Goal: Information Seeking & Learning: Learn about a topic

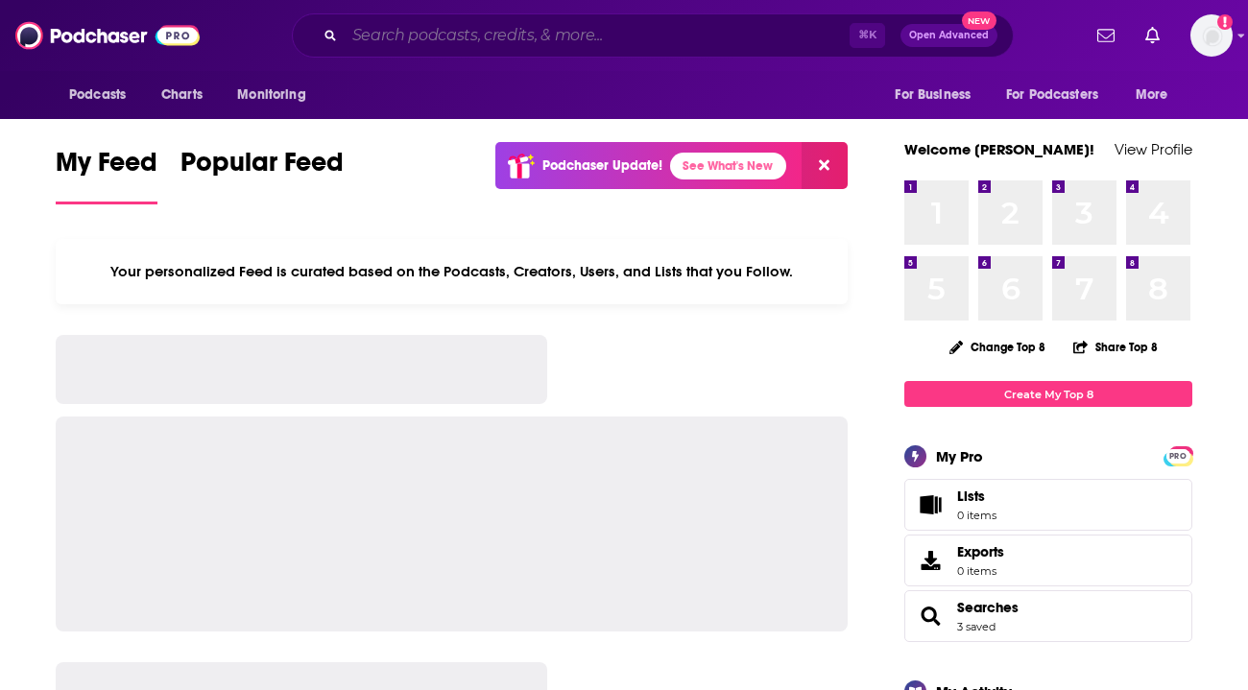
click at [513, 36] on input "Search podcasts, credits, & more..." at bounding box center [597, 35] width 505 height 31
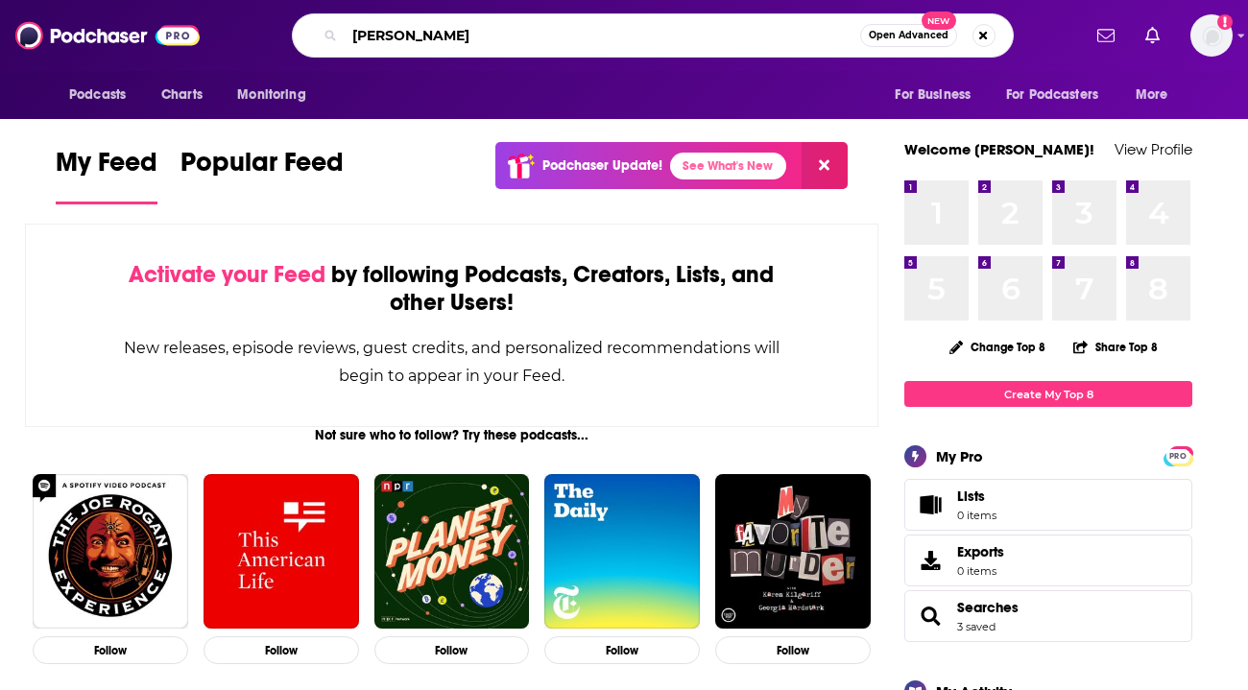
type input "[PERSON_NAME]"
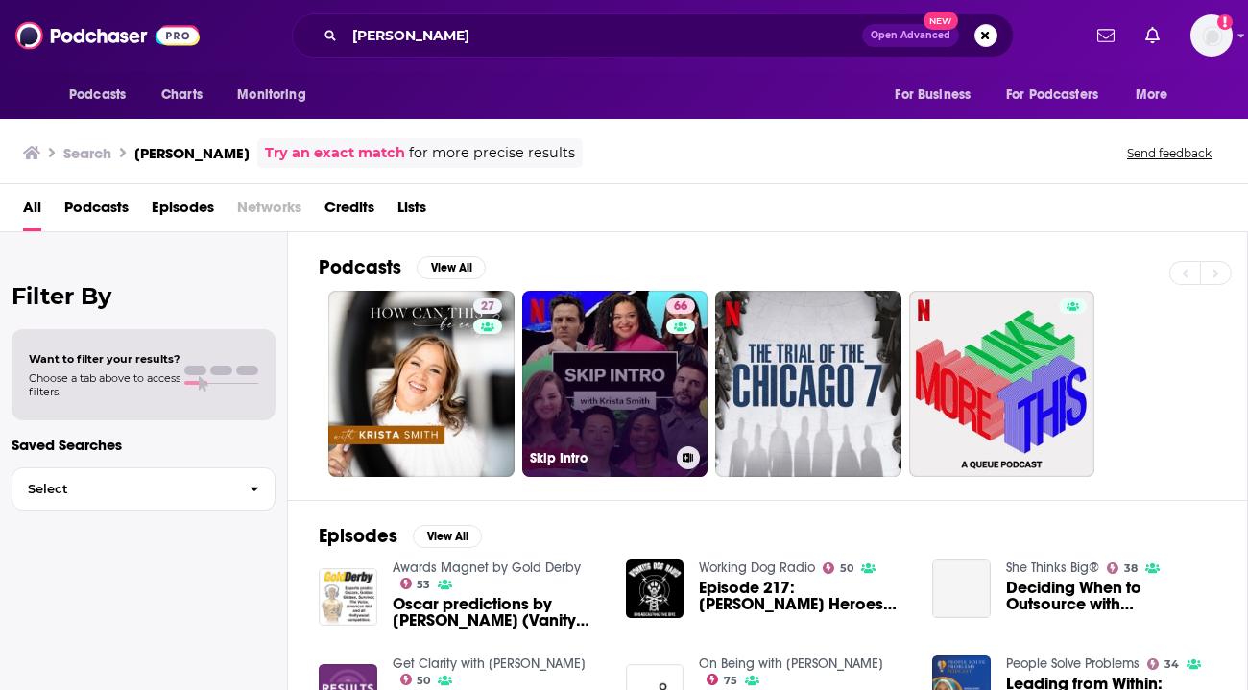
click at [582, 431] on link "66 Skip Intro" at bounding box center [615, 384] width 186 height 186
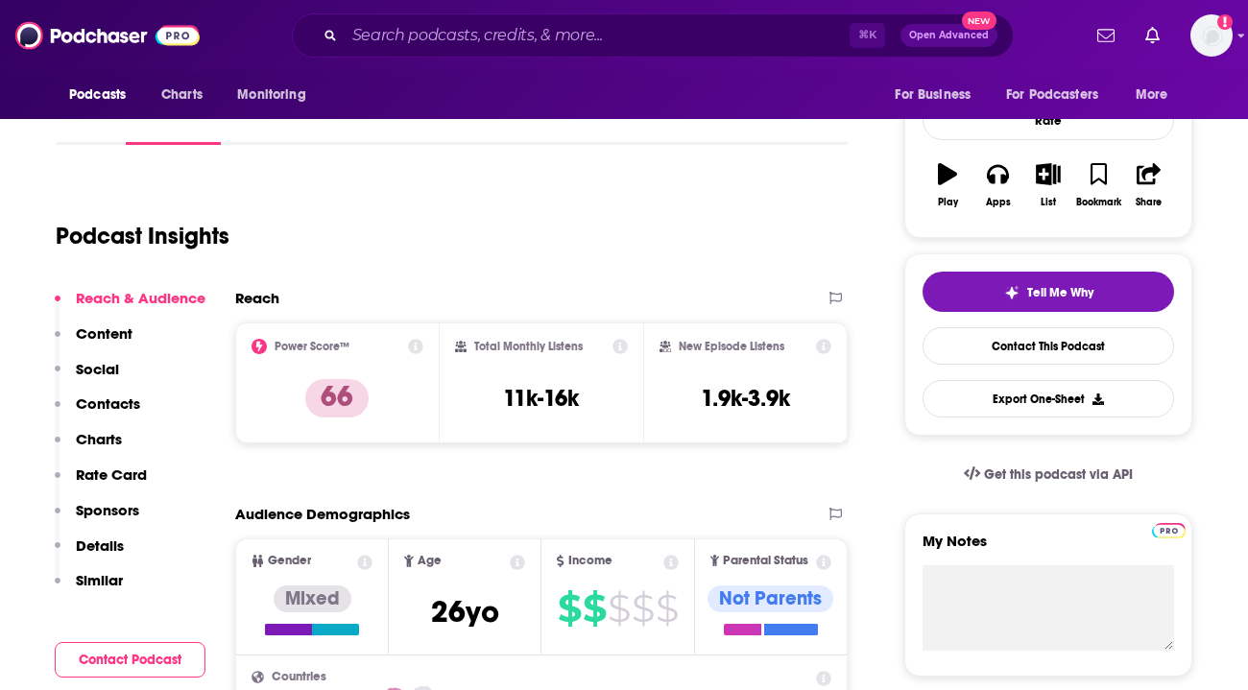
scroll to position [269, 0]
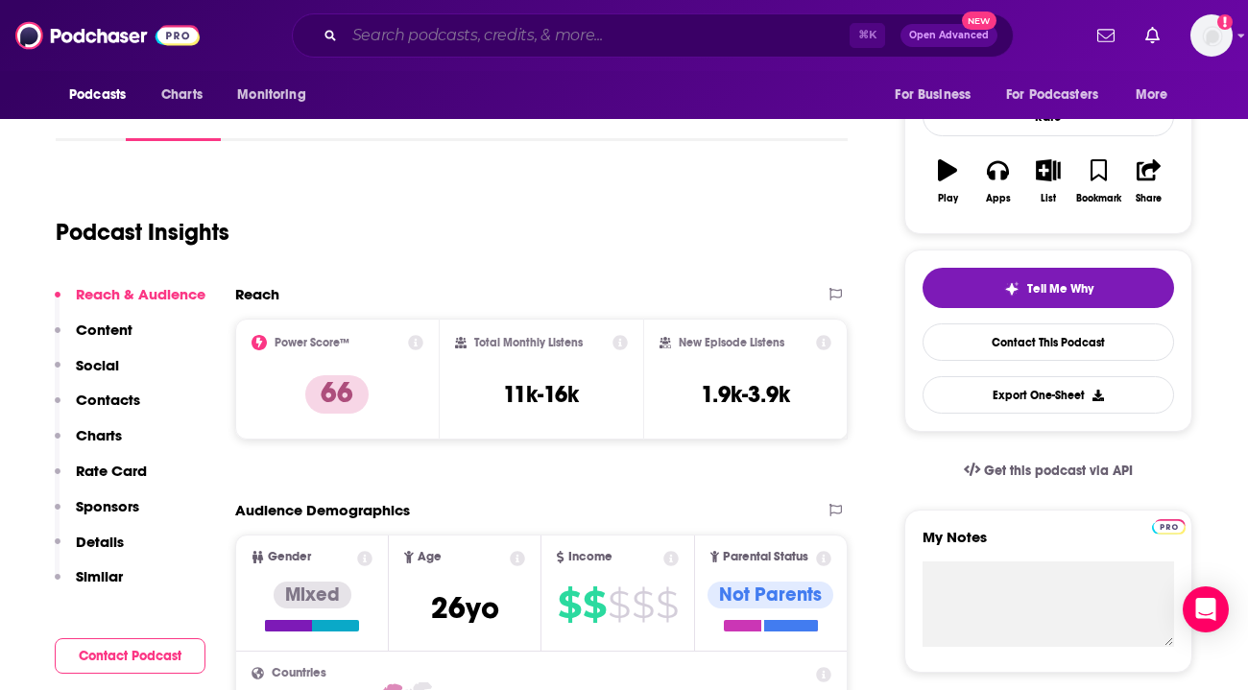
click at [561, 35] on input "Search podcasts, credits, & more..." at bounding box center [597, 35] width 505 height 31
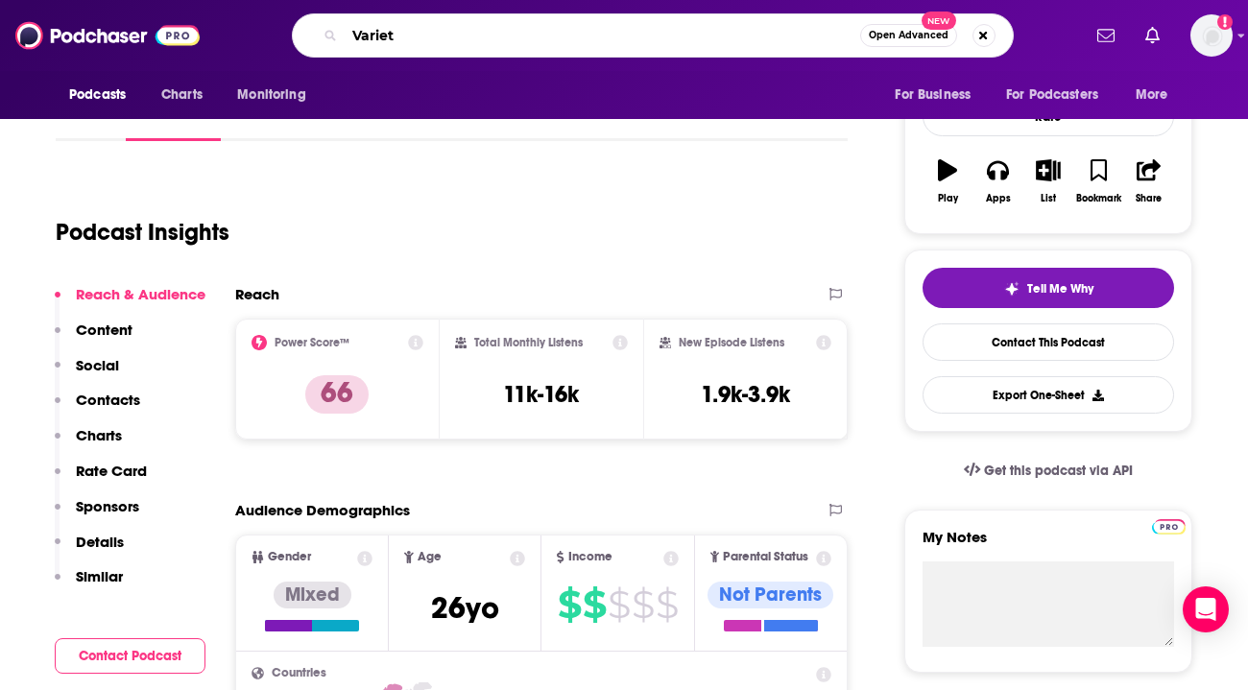
type input "Variety"
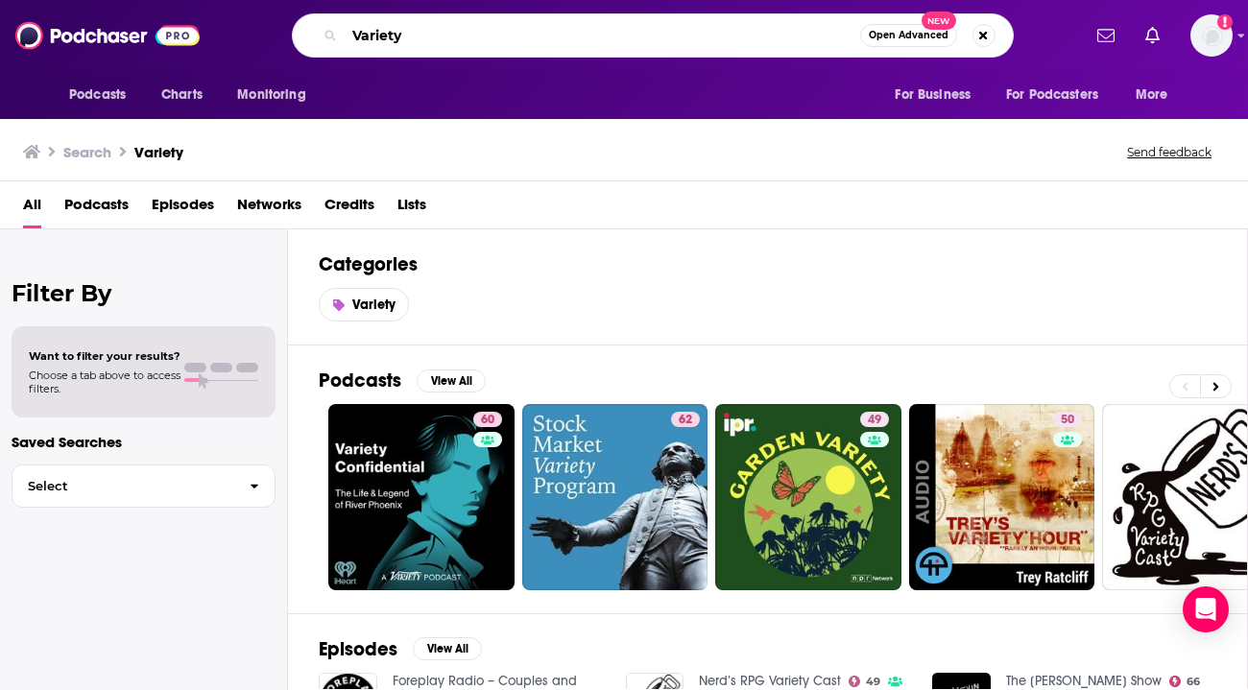
click at [383, 35] on input "Variety" at bounding box center [602, 35] width 515 height 31
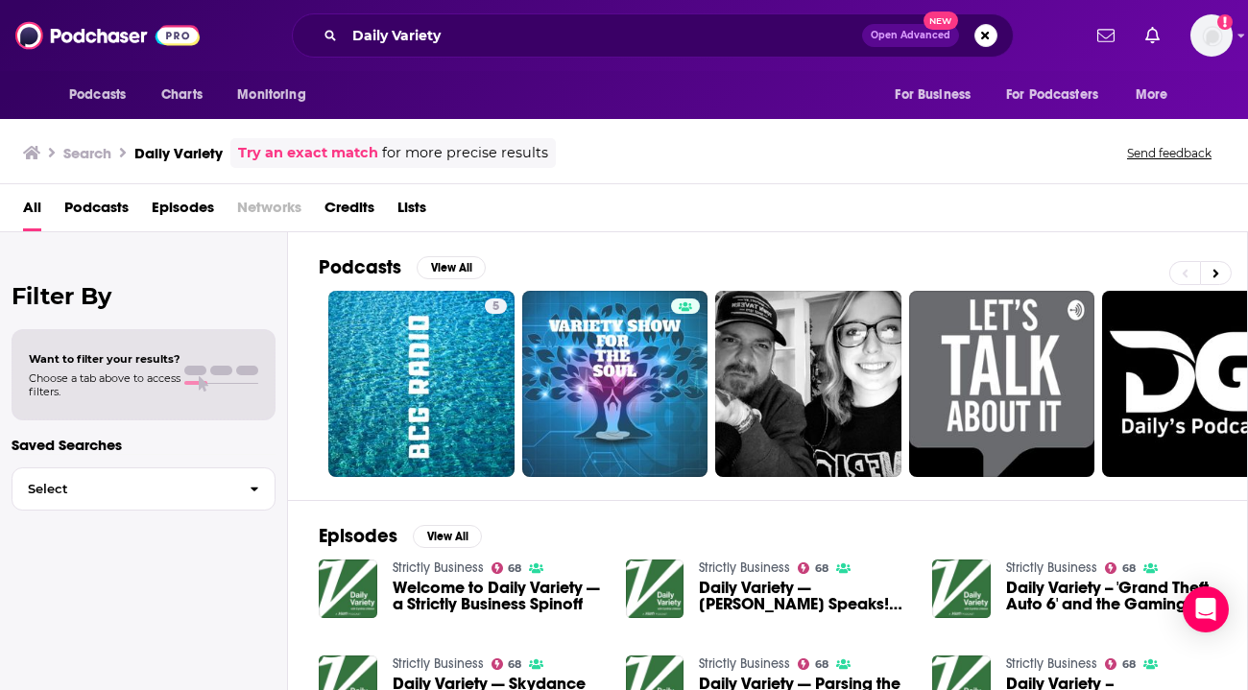
click at [583, 212] on div "All Podcasts Episodes Networks Credits Lists" at bounding box center [627, 211] width 1209 height 39
click at [517, 39] on input "Daily Variety" at bounding box center [603, 35] width 517 height 31
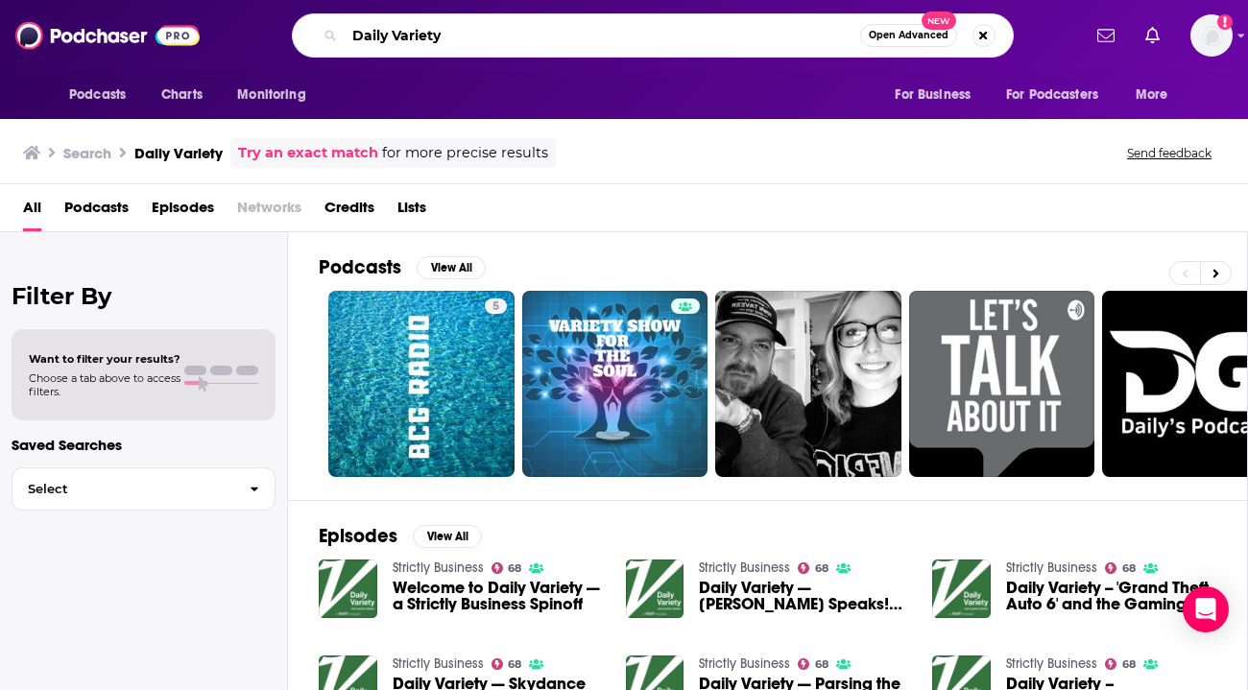
click at [517, 39] on input "Daily Variety" at bounding box center [602, 35] width 515 height 31
type input "Variety"
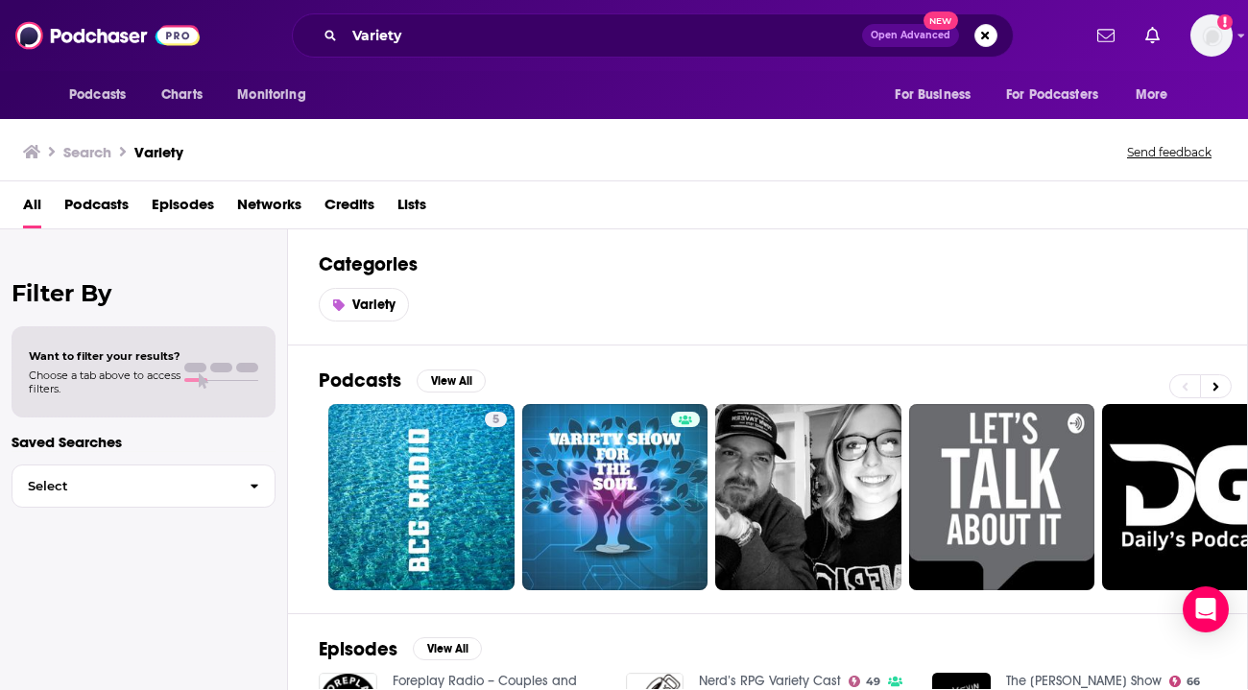
click at [676, 274] on h2 "Categories" at bounding box center [767, 264] width 897 height 24
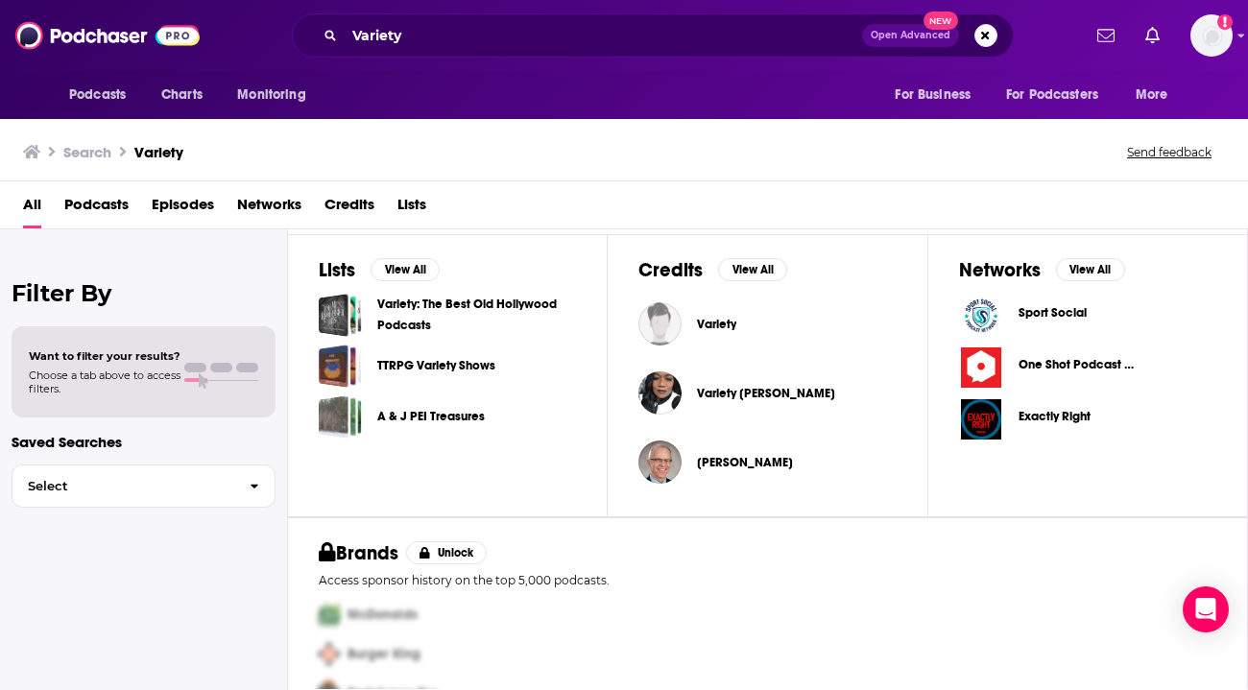
scroll to position [700, 0]
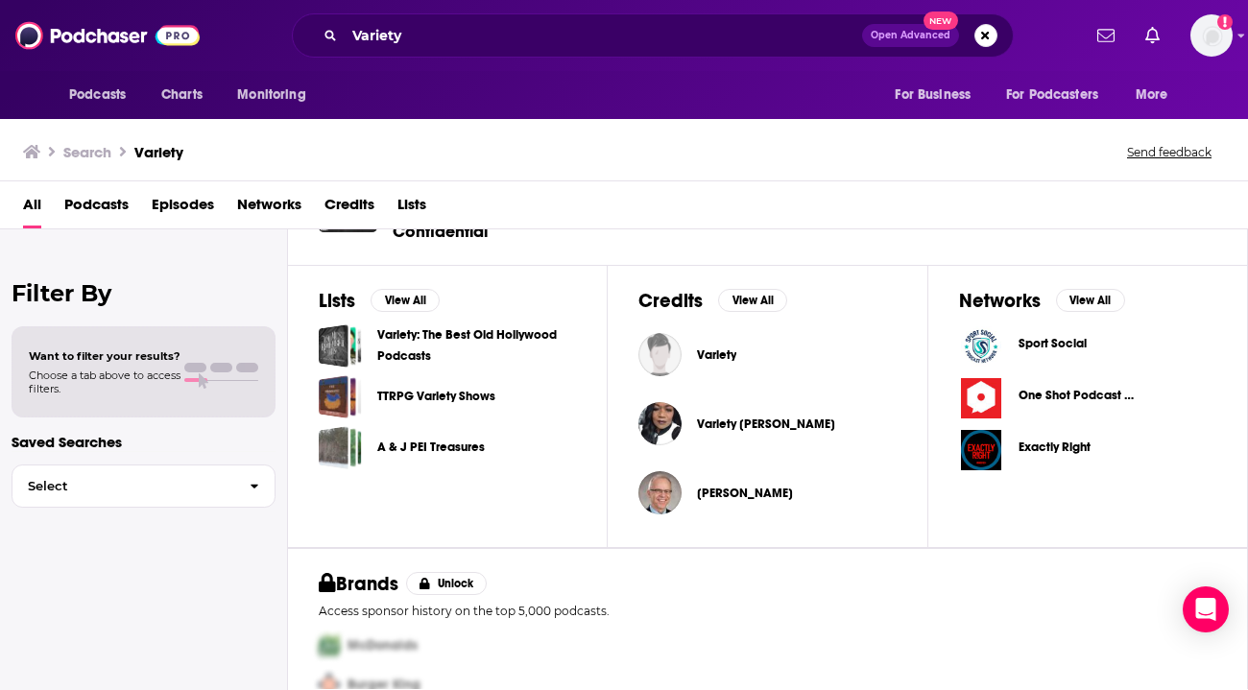
click at [715, 347] on span "Variety" at bounding box center [716, 354] width 39 height 15
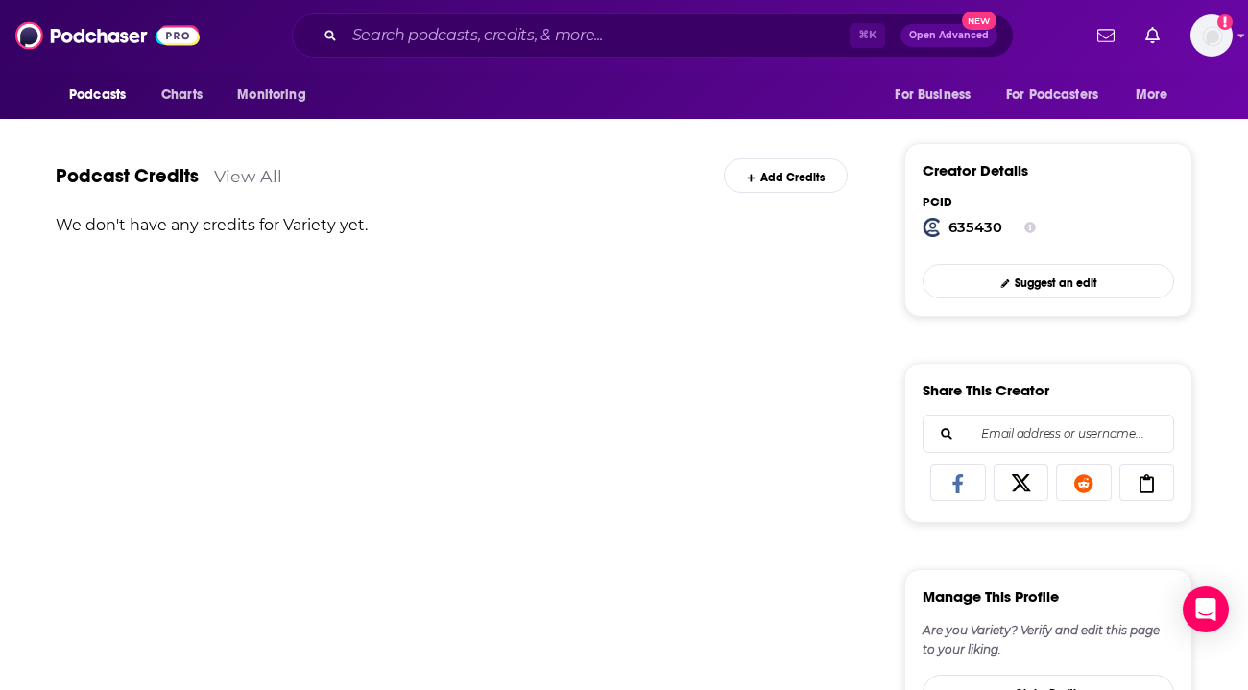
scroll to position [461, 0]
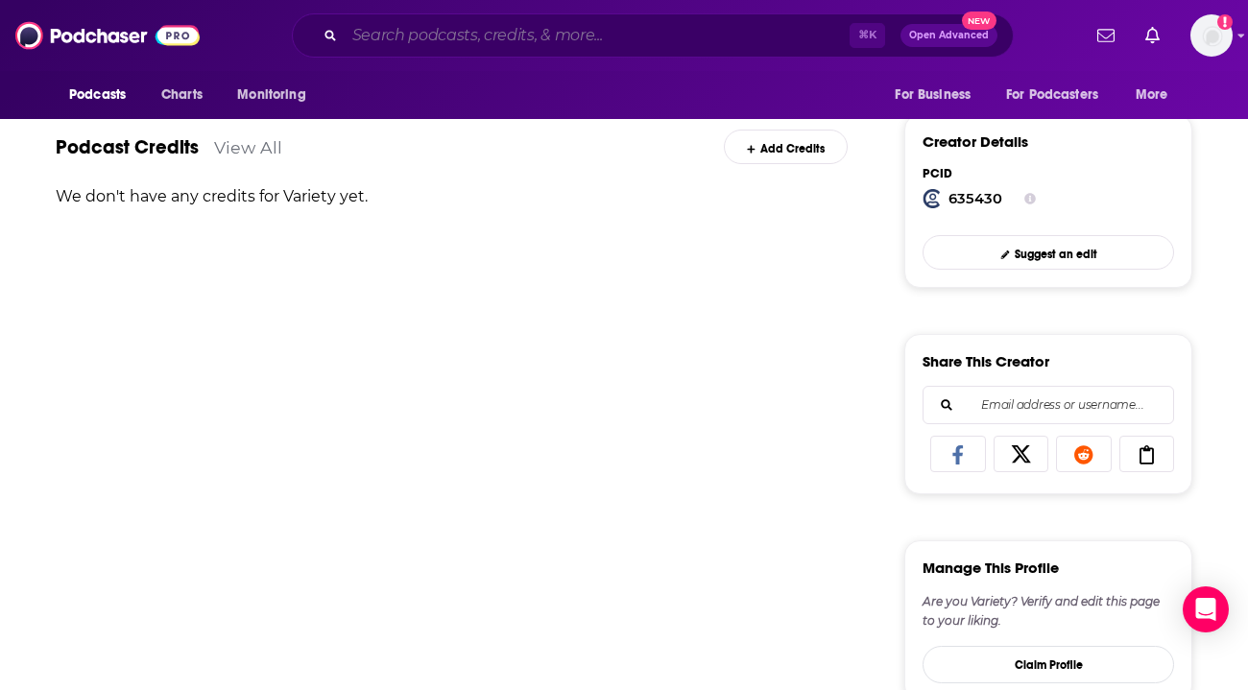
click at [463, 36] on input "Search podcasts, credits, & more..." at bounding box center [597, 35] width 505 height 31
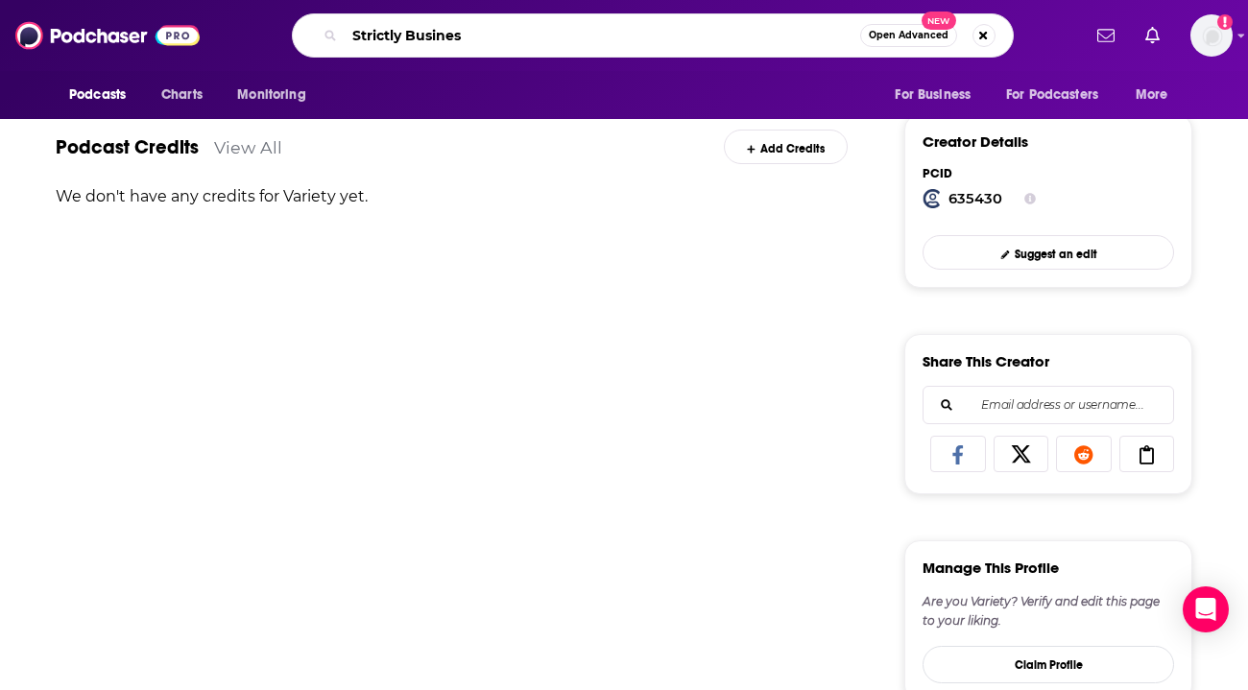
type input "Strictly Business"
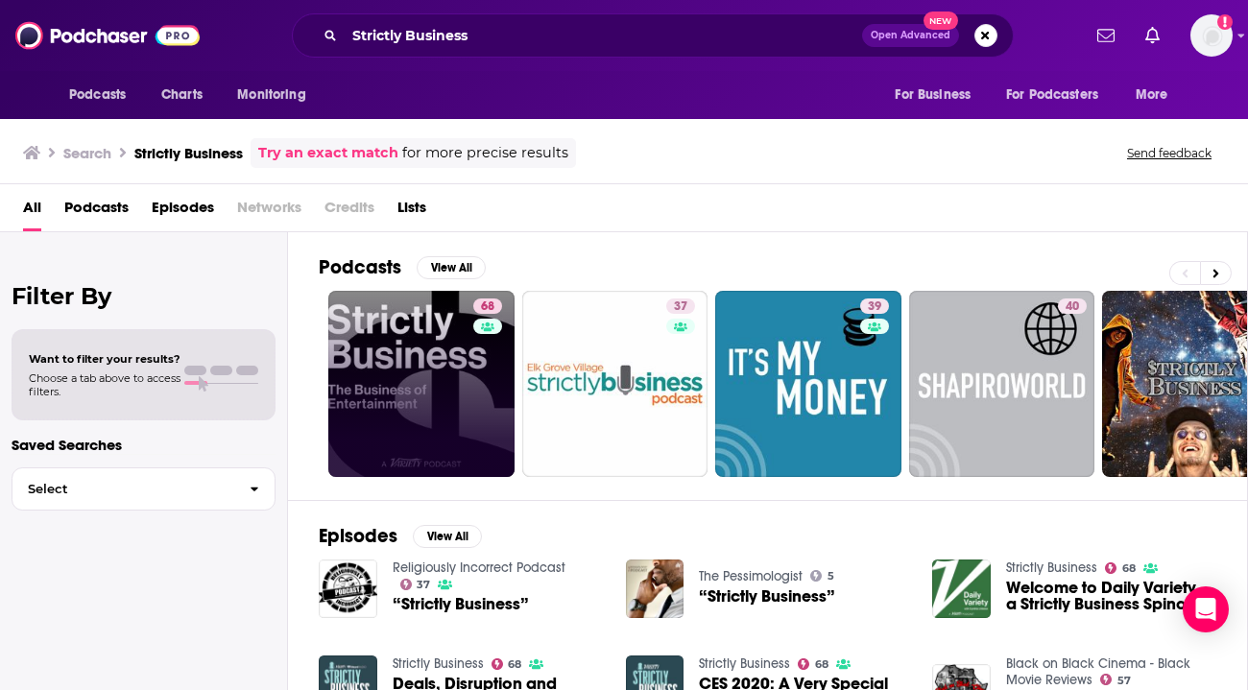
click at [407, 345] on link "68" at bounding box center [421, 384] width 186 height 186
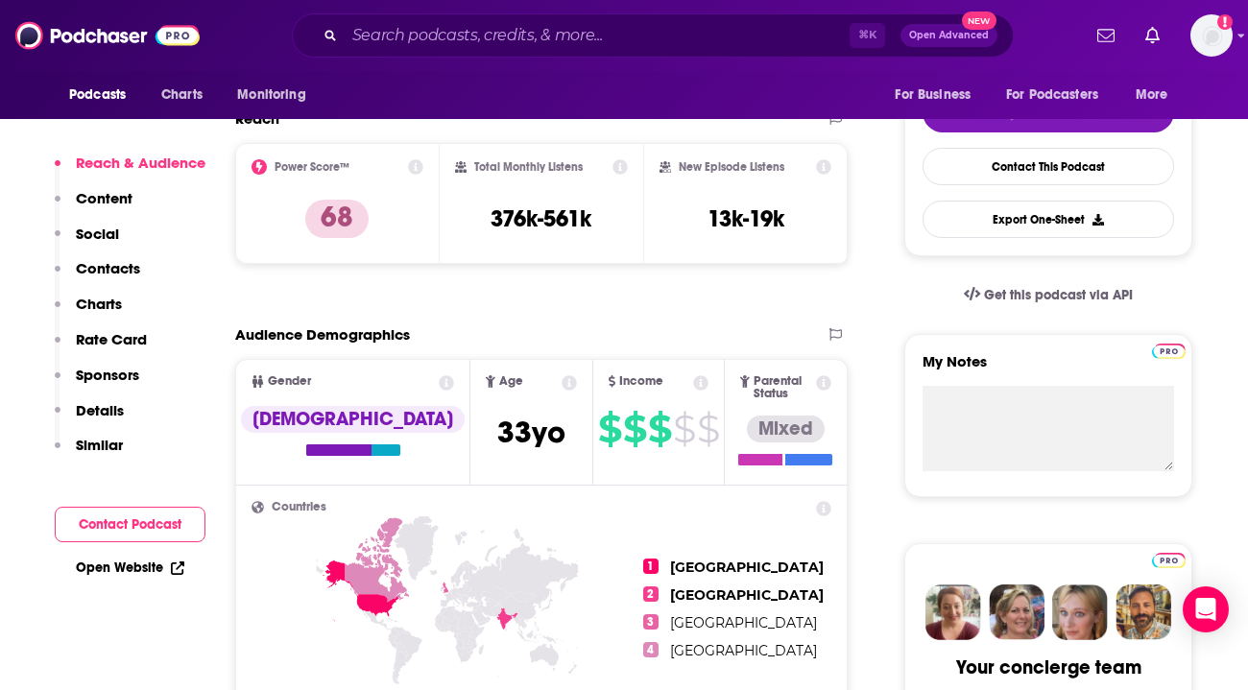
scroll to position [461, 0]
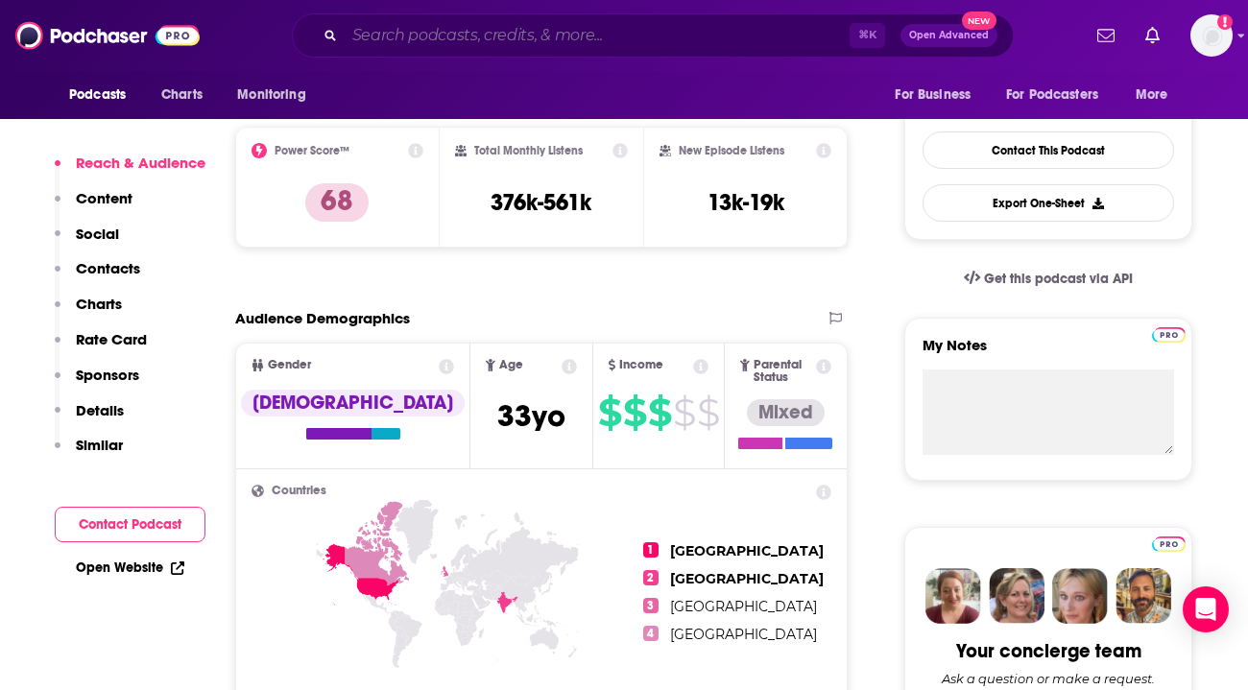
click at [402, 28] on input "Search podcasts, credits, & more..." at bounding box center [597, 35] width 505 height 31
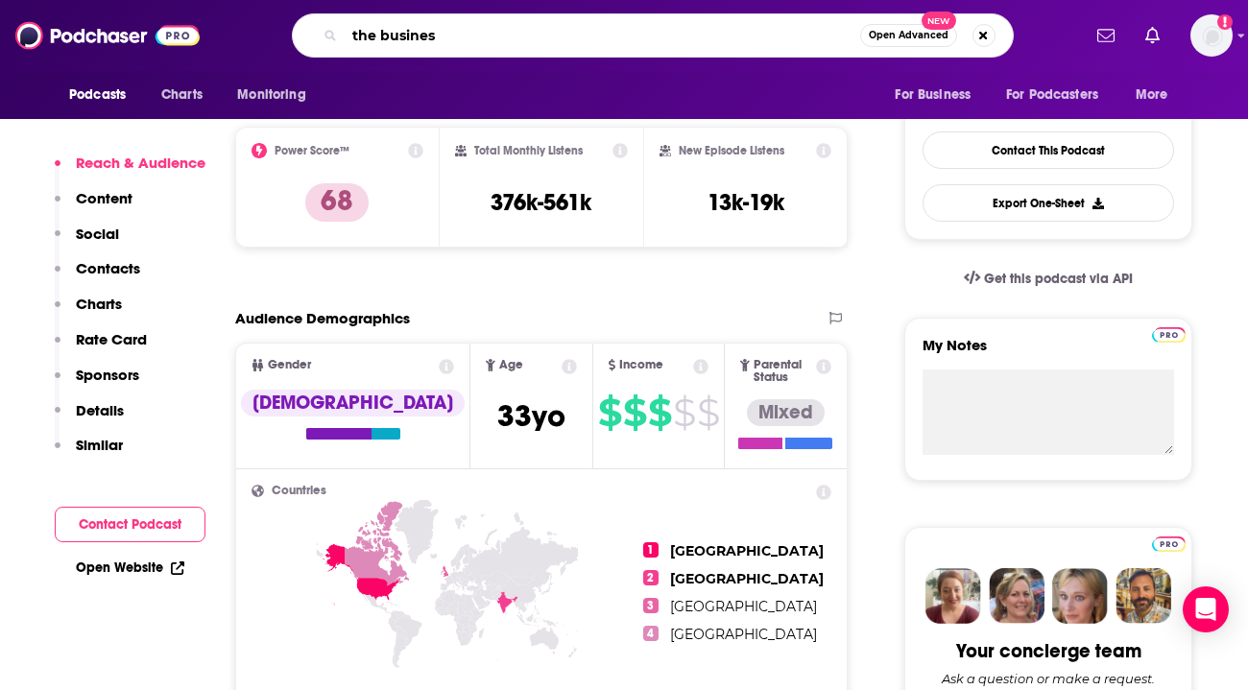
type input "the business"
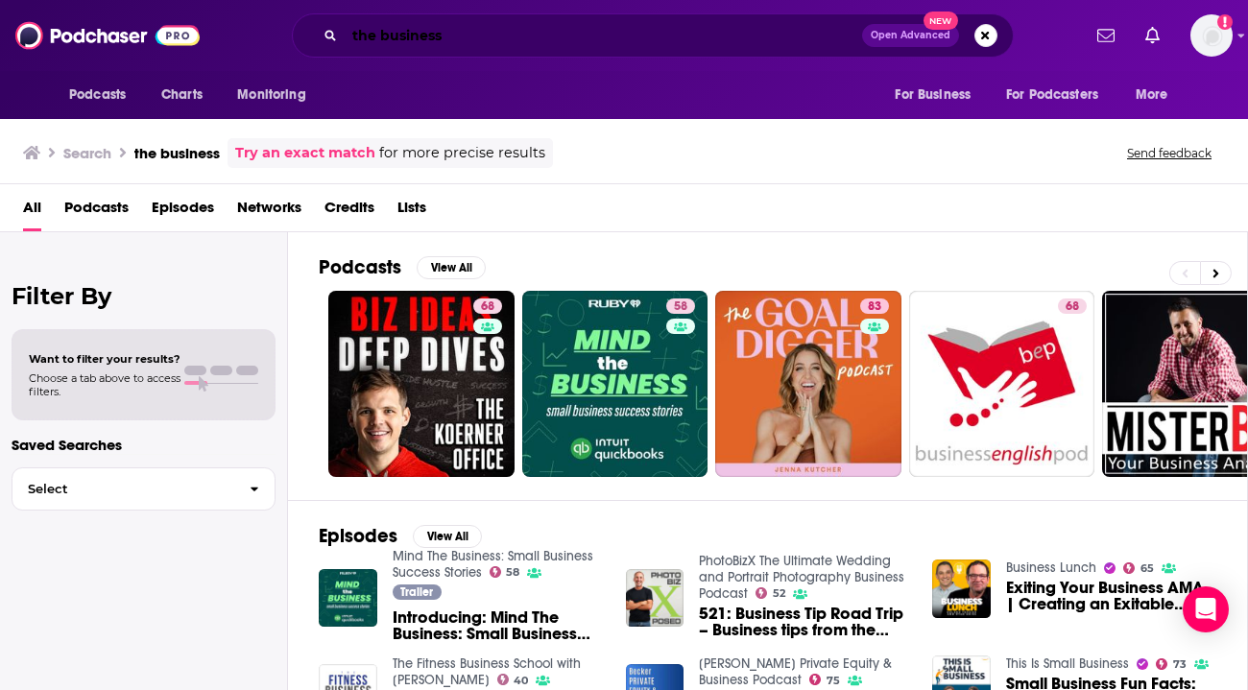
click at [456, 41] on input "the business" at bounding box center [603, 35] width 517 height 31
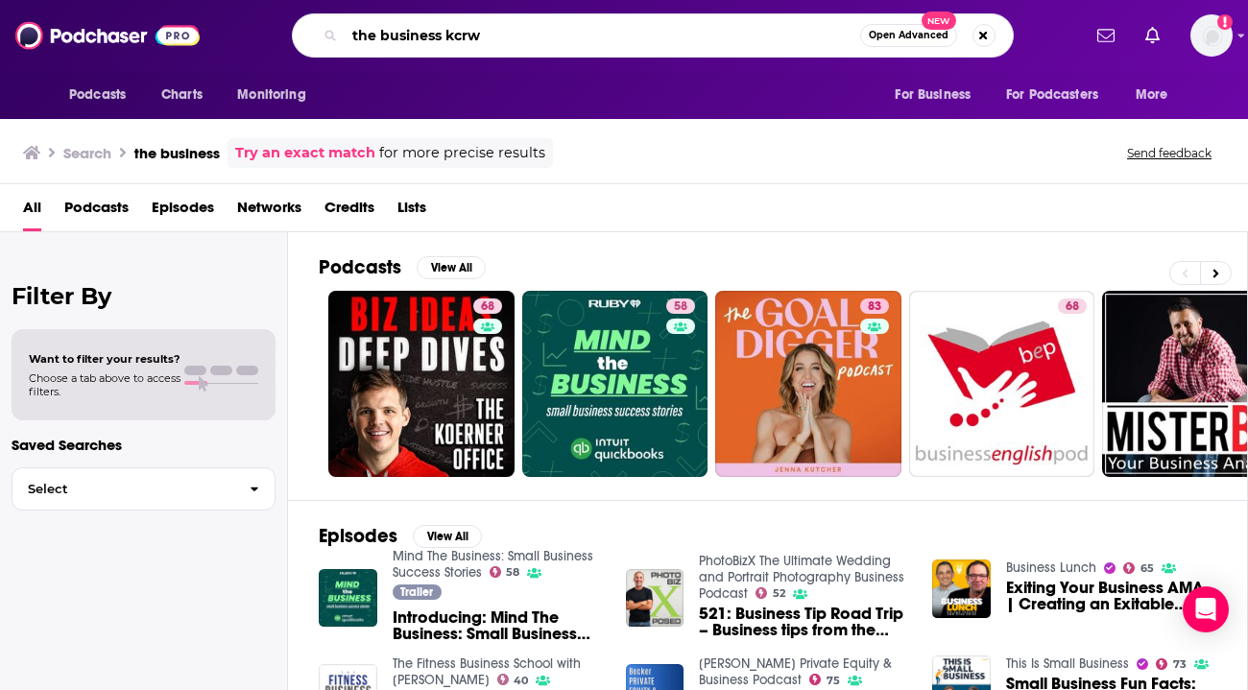
type input "the business kcrw"
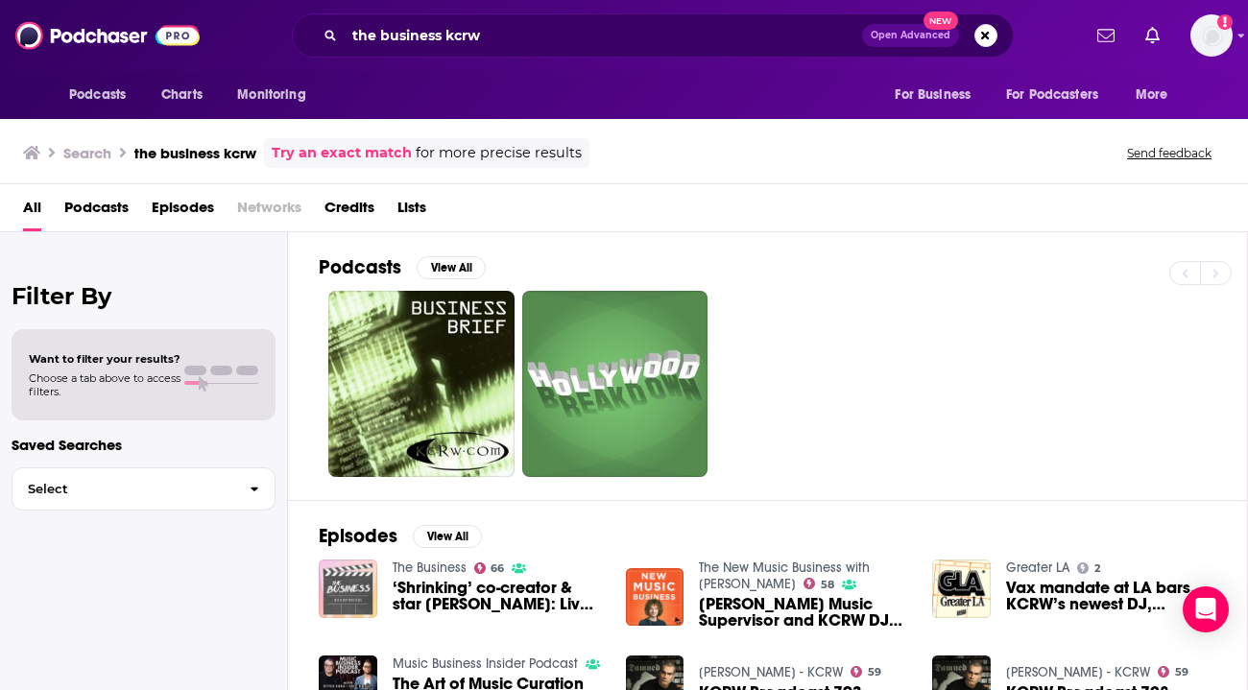
click at [342, 574] on img "‘Shrinking’ co-creator & star Jason Segel: Live From KCRW HQ" at bounding box center [348, 589] width 59 height 59
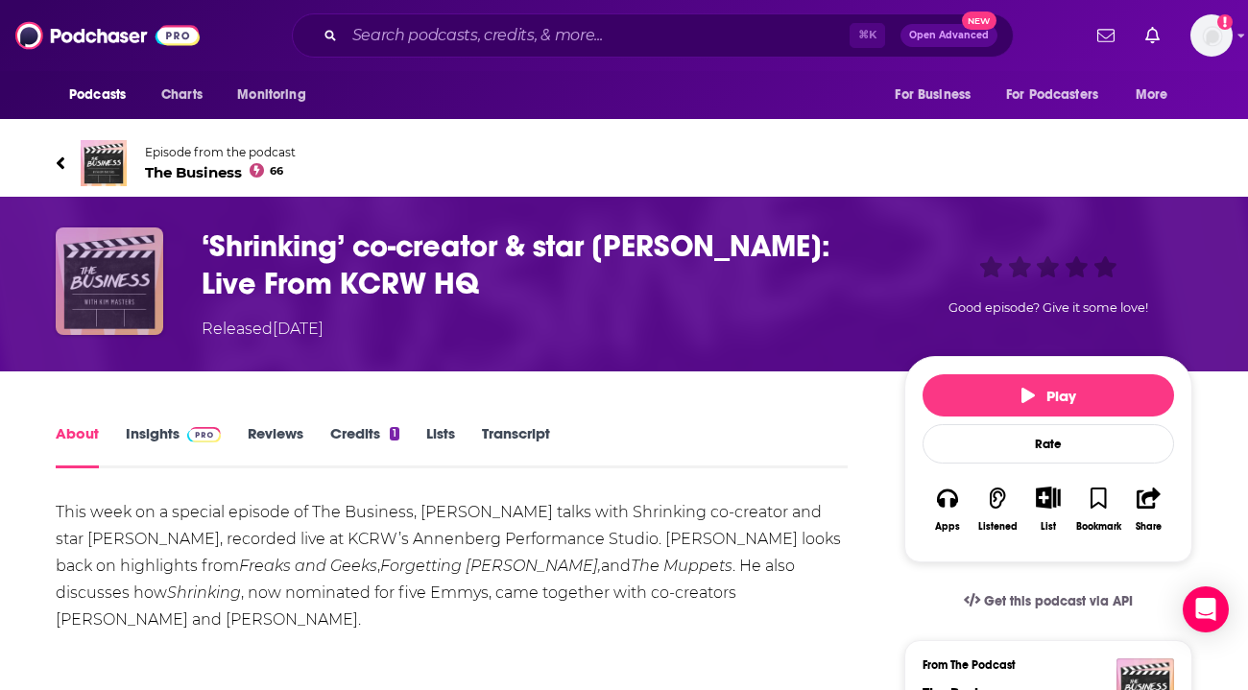
click at [134, 289] on img "‘Shrinking’ co-creator & star Jason Segel: Live From KCRW HQ" at bounding box center [109, 280] width 107 height 107
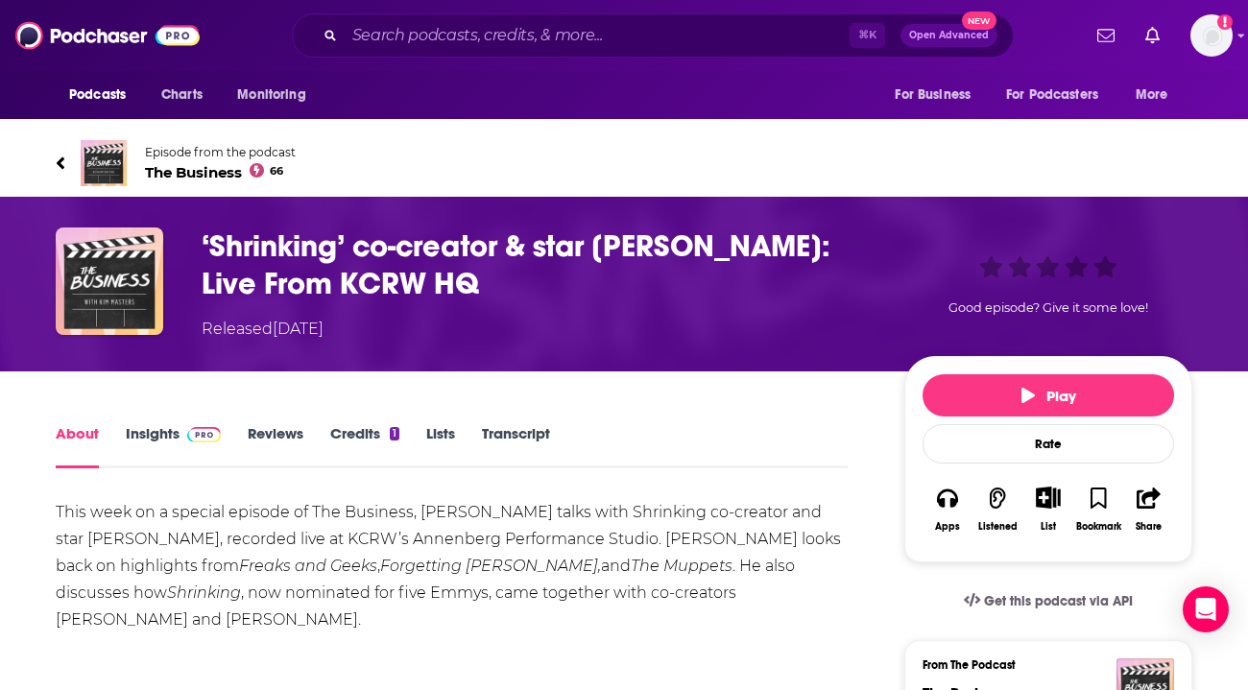
click at [190, 173] on span "The Business 66" at bounding box center [220, 172] width 151 height 18
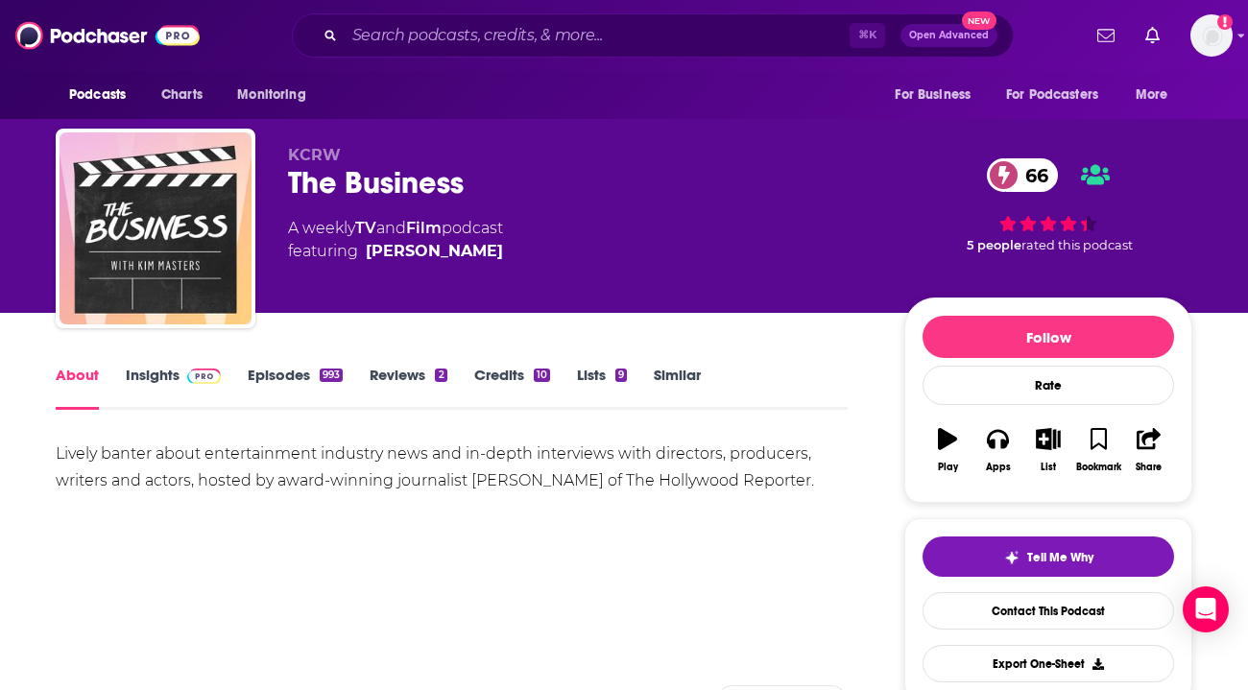
click at [177, 382] on link "Insights" at bounding box center [173, 388] width 95 height 44
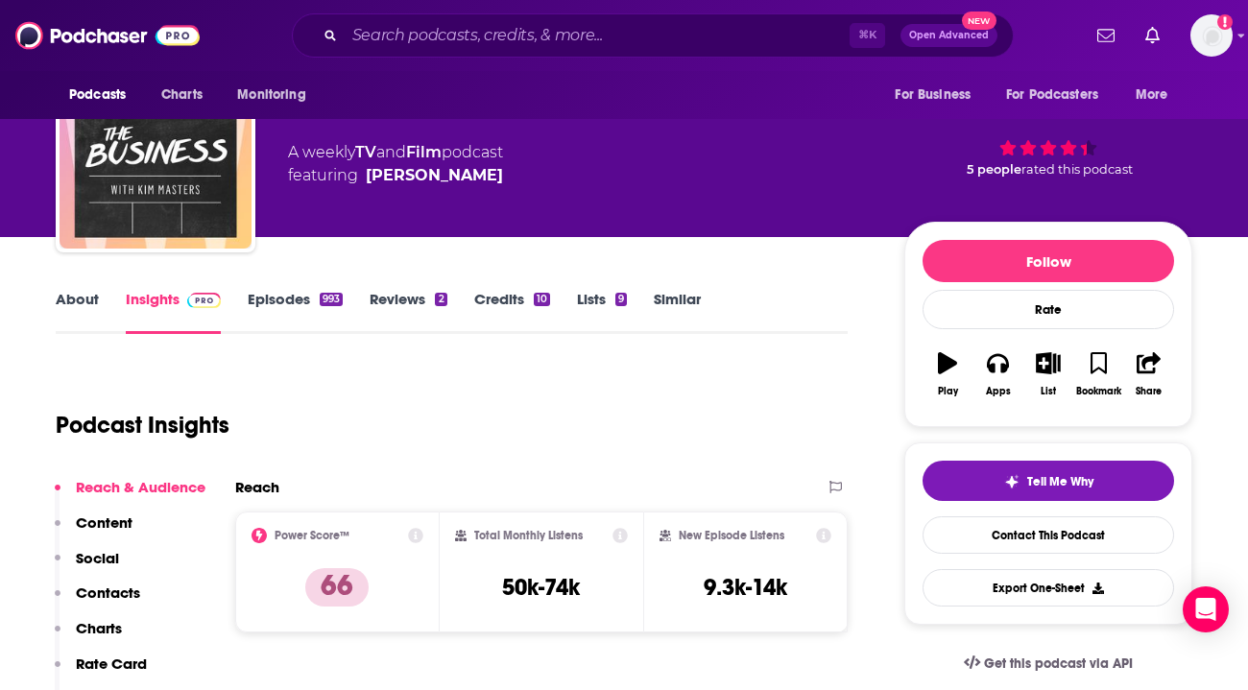
scroll to position [77, 0]
